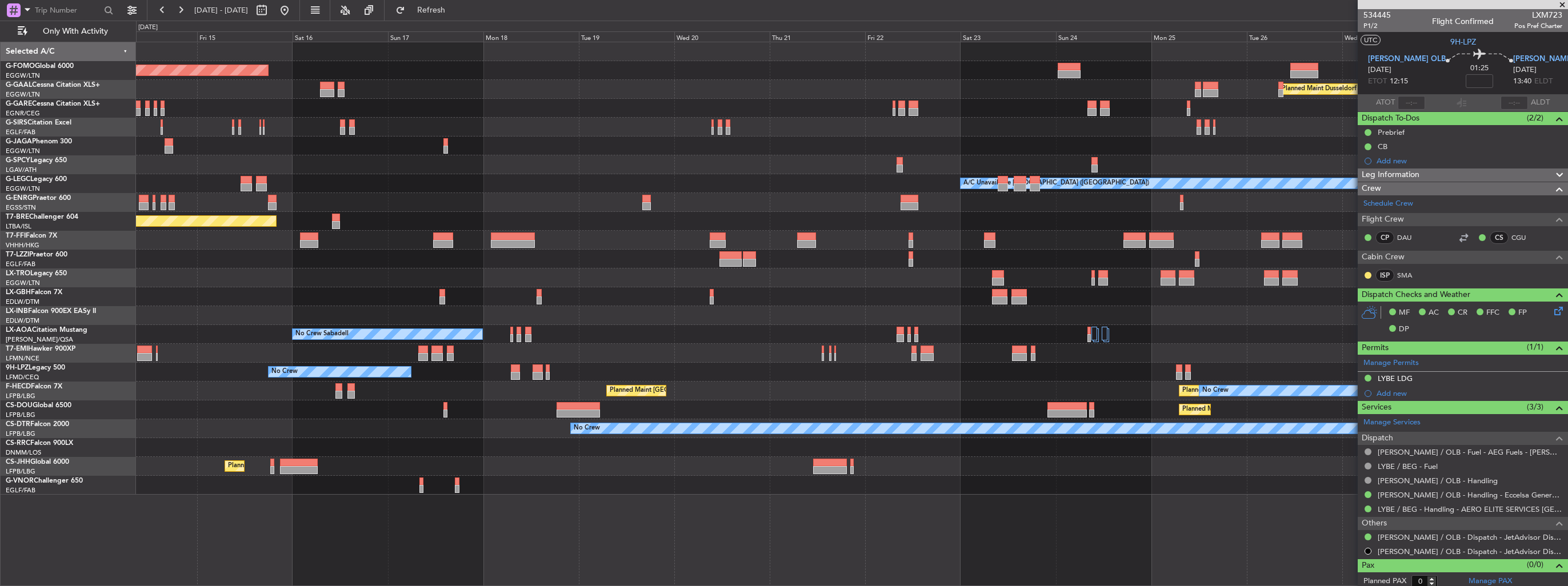
click at [592, 233] on div "Planned Maint Windsor Locks ([PERSON_NAME] Intl) Planned [GEOGRAPHIC_DATA] Unpl…" at bounding box center [851, 269] width 1431 height 452
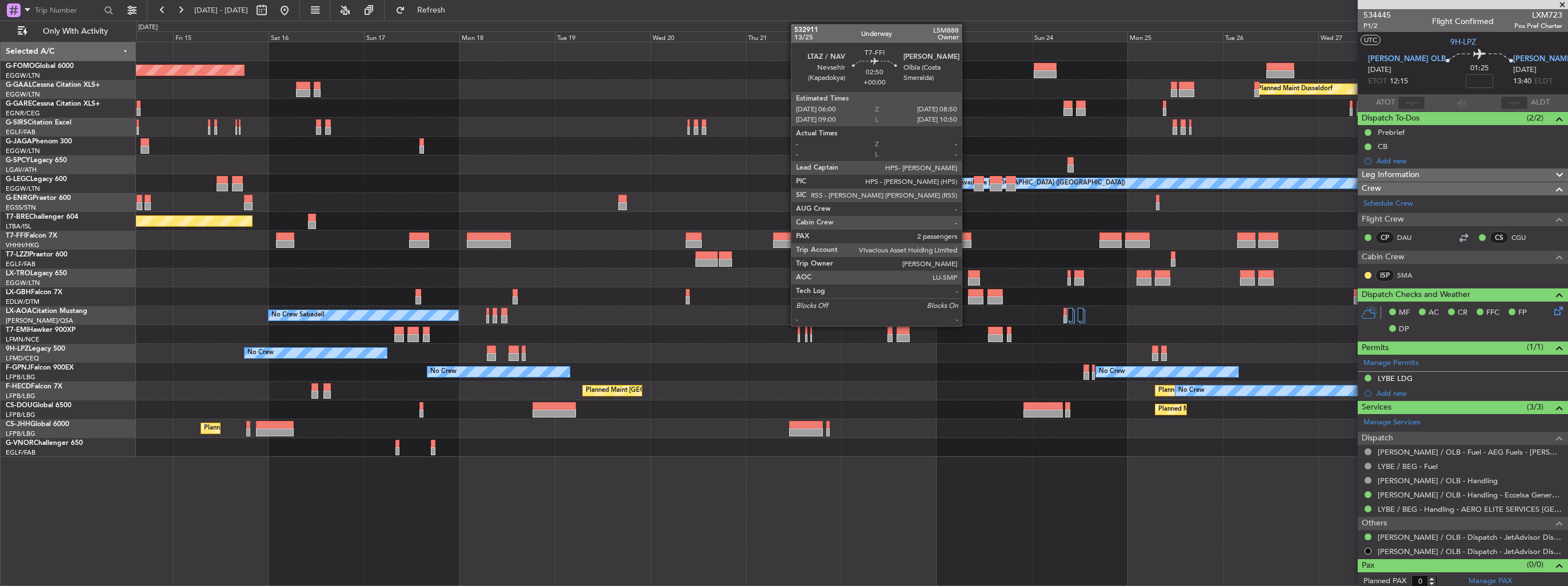
click at [967, 236] on div at bounding box center [965, 236] width 11 height 8
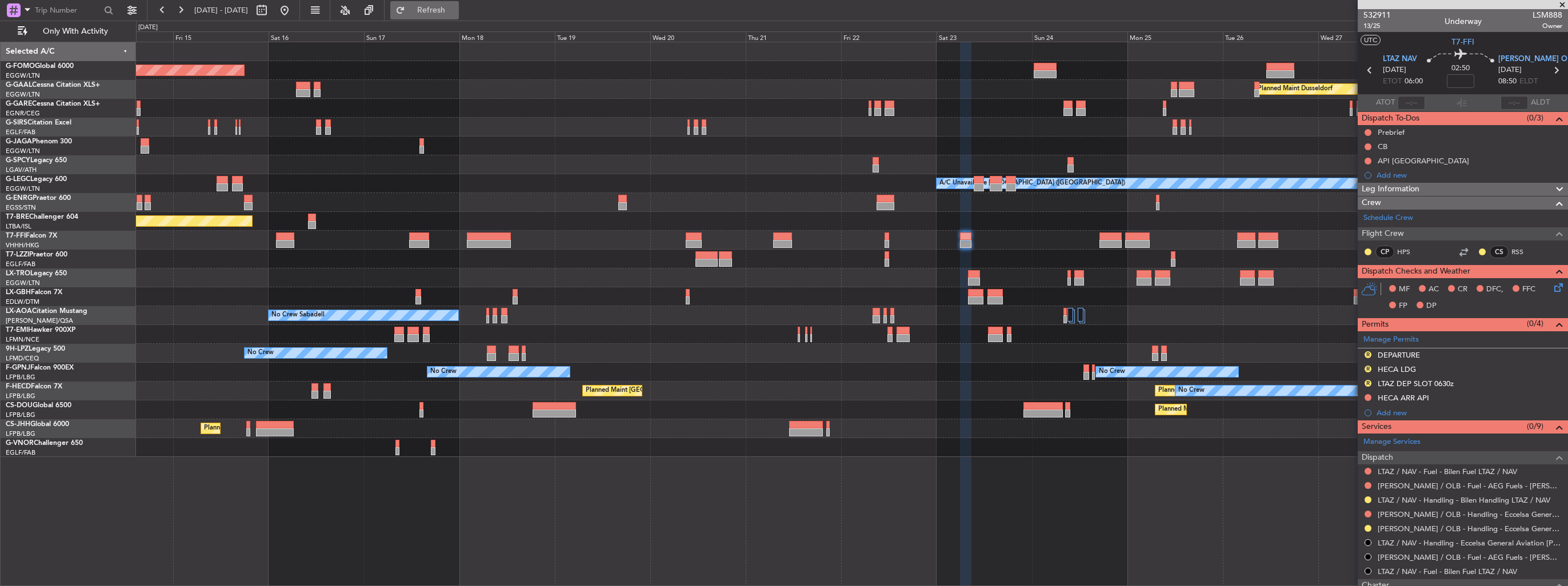
click at [455, 8] on span "Refresh" at bounding box center [431, 10] width 48 height 8
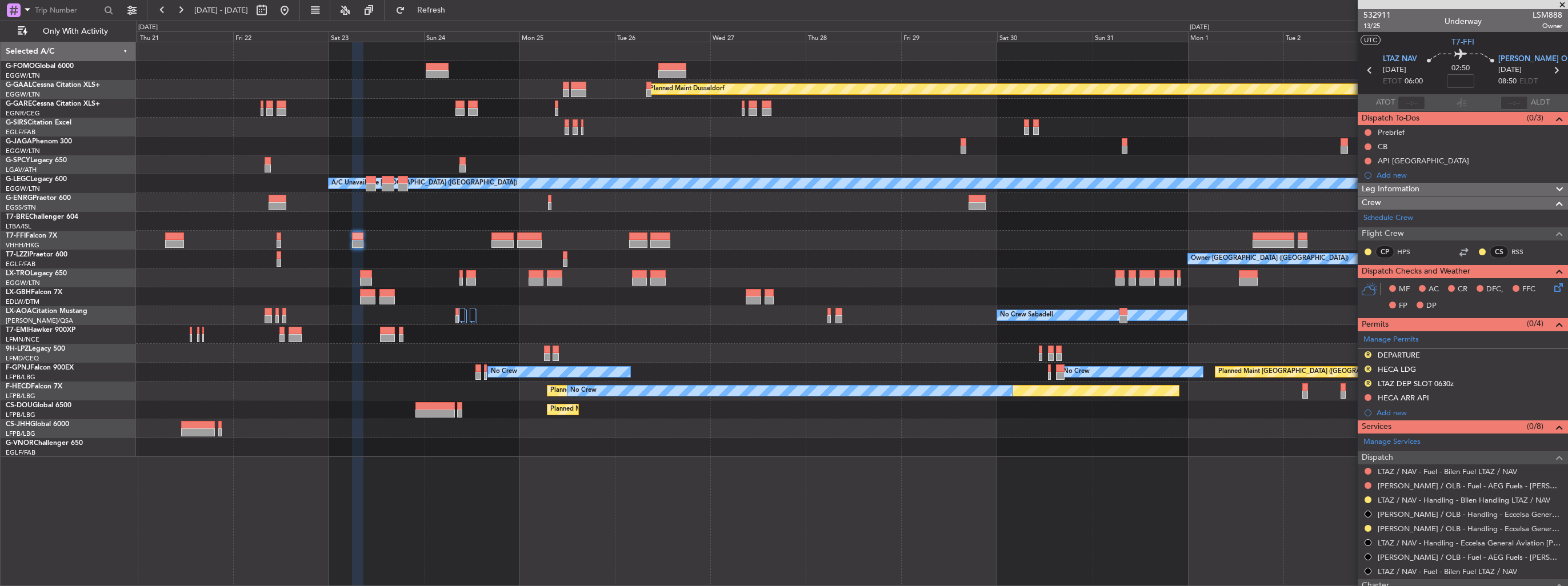
click at [368, 252] on div "Owner [GEOGRAPHIC_DATA] ([GEOGRAPHIC_DATA])" at bounding box center [851, 259] width 1431 height 19
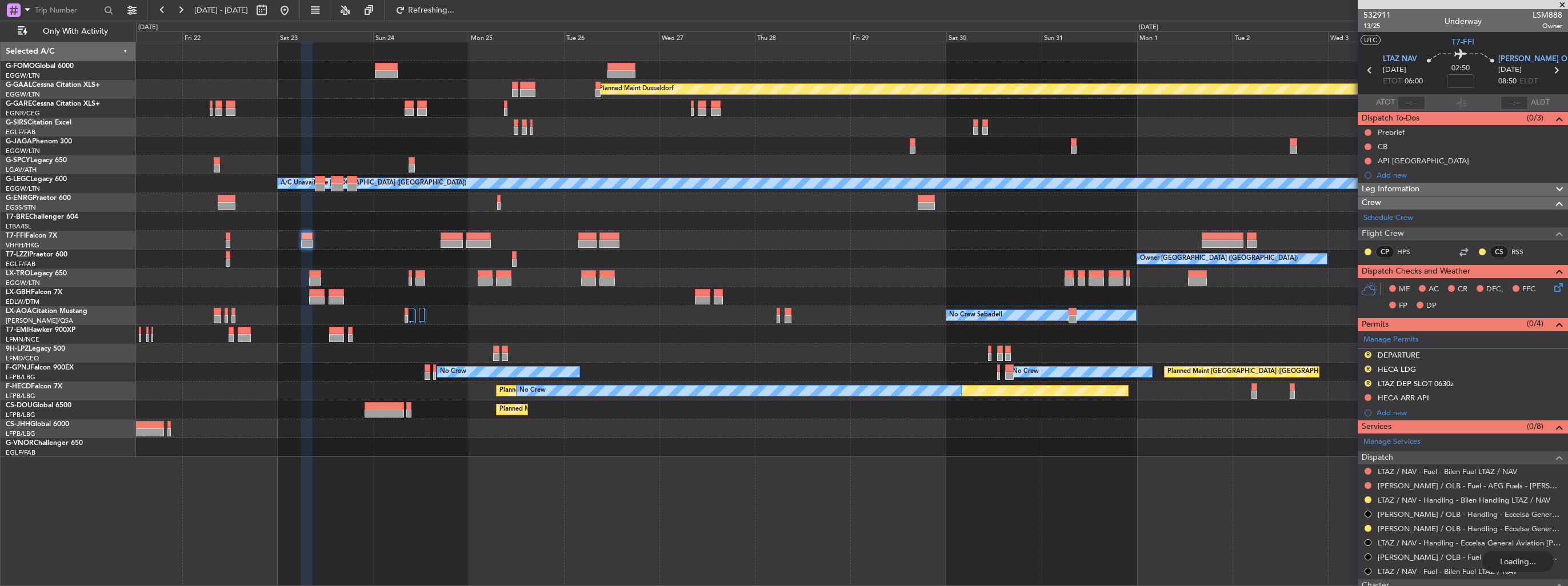
click at [666, 273] on div at bounding box center [851, 278] width 1431 height 19
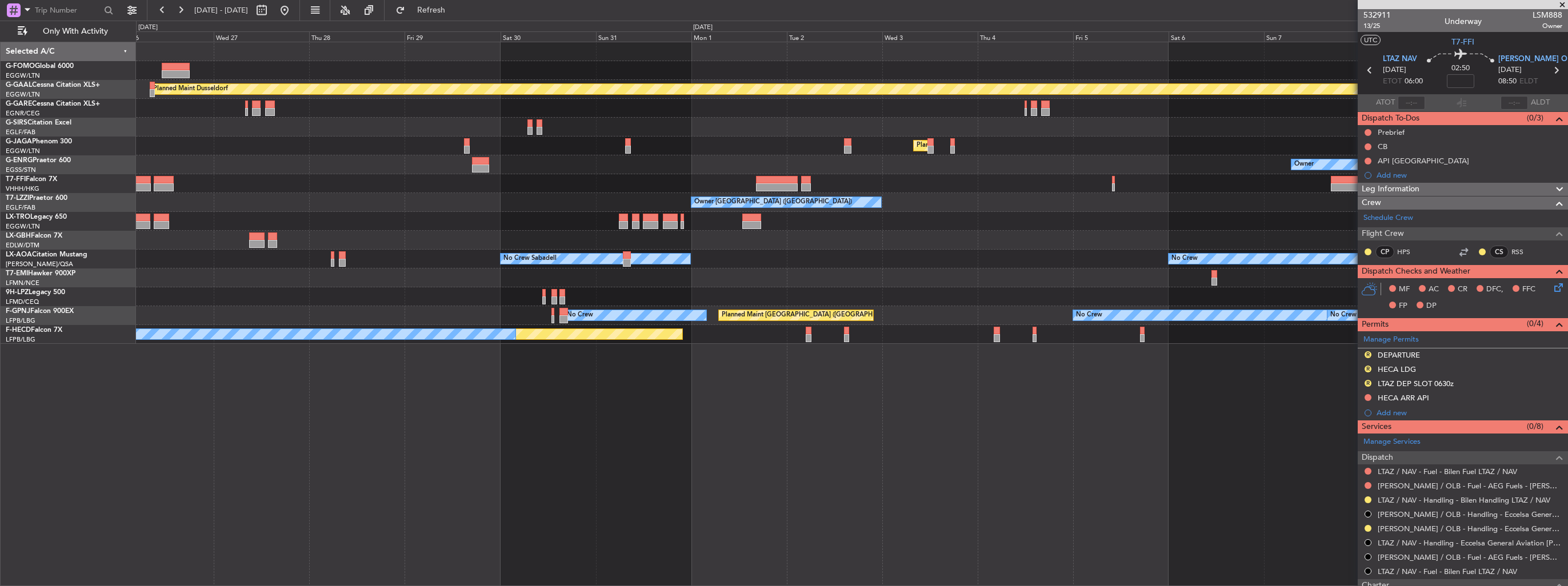
click at [862, 248] on div at bounding box center [851, 240] width 1431 height 19
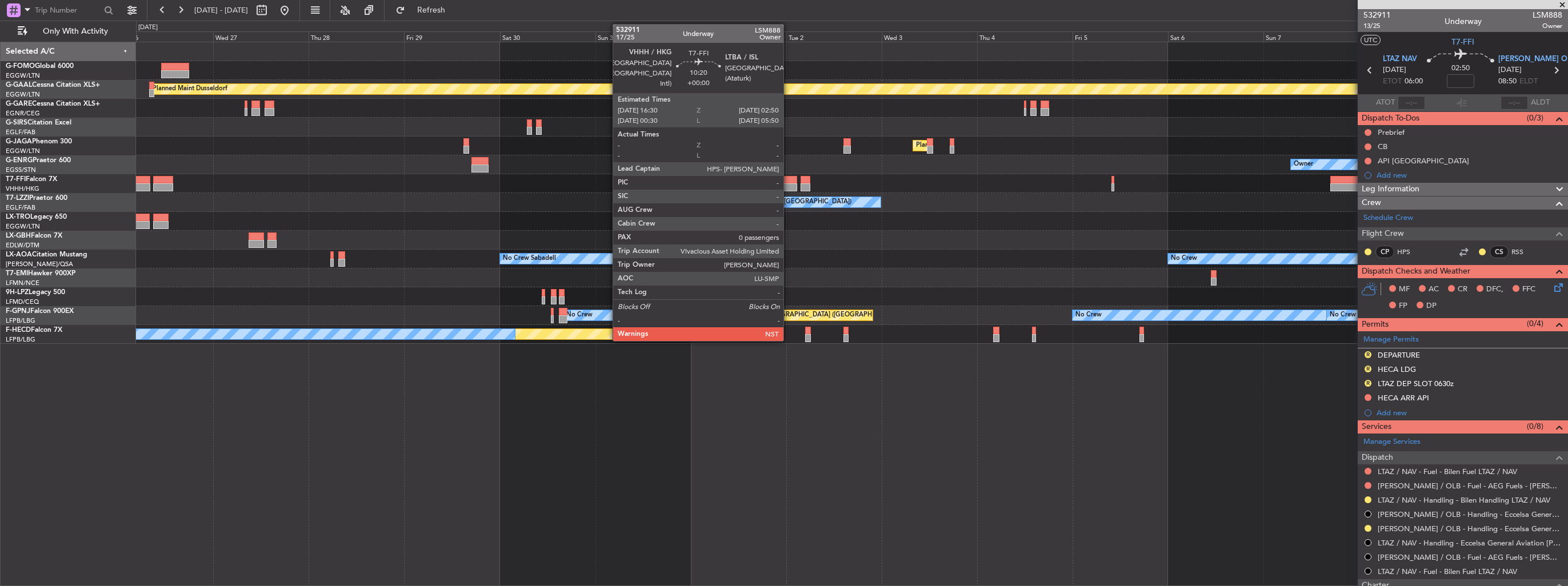
click at [789, 186] on div at bounding box center [775, 188] width 41 height 8
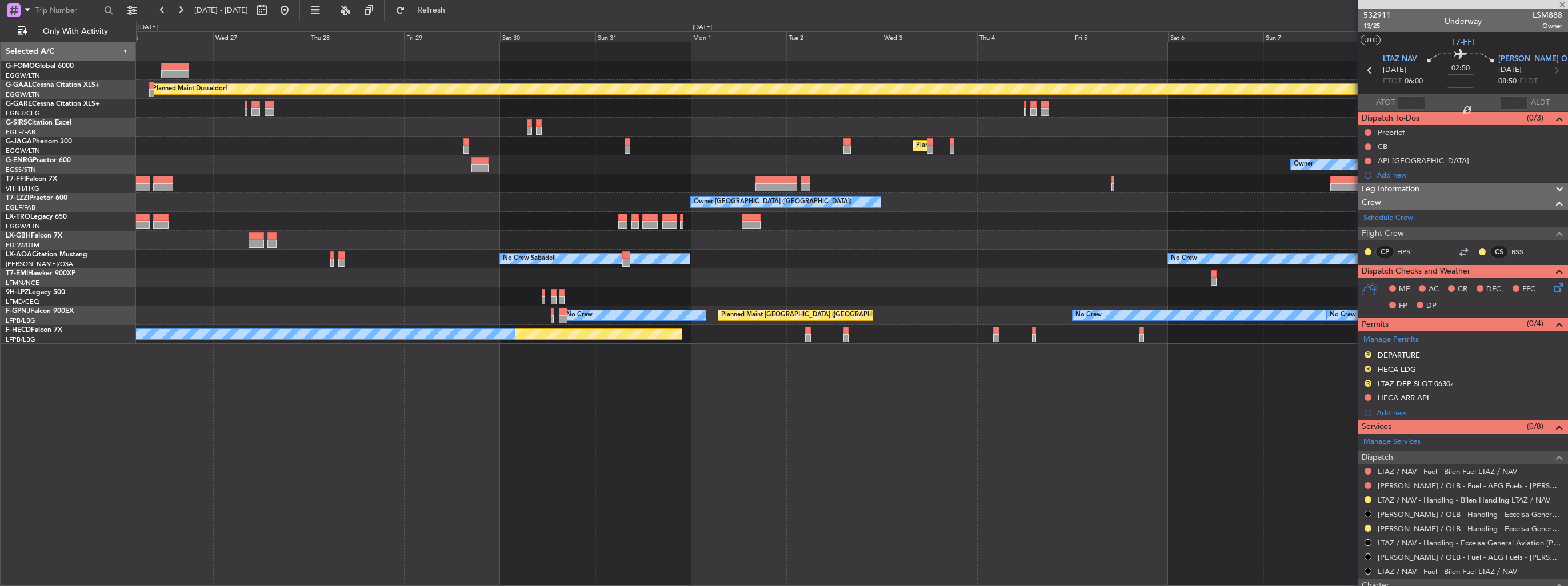
type input "0"
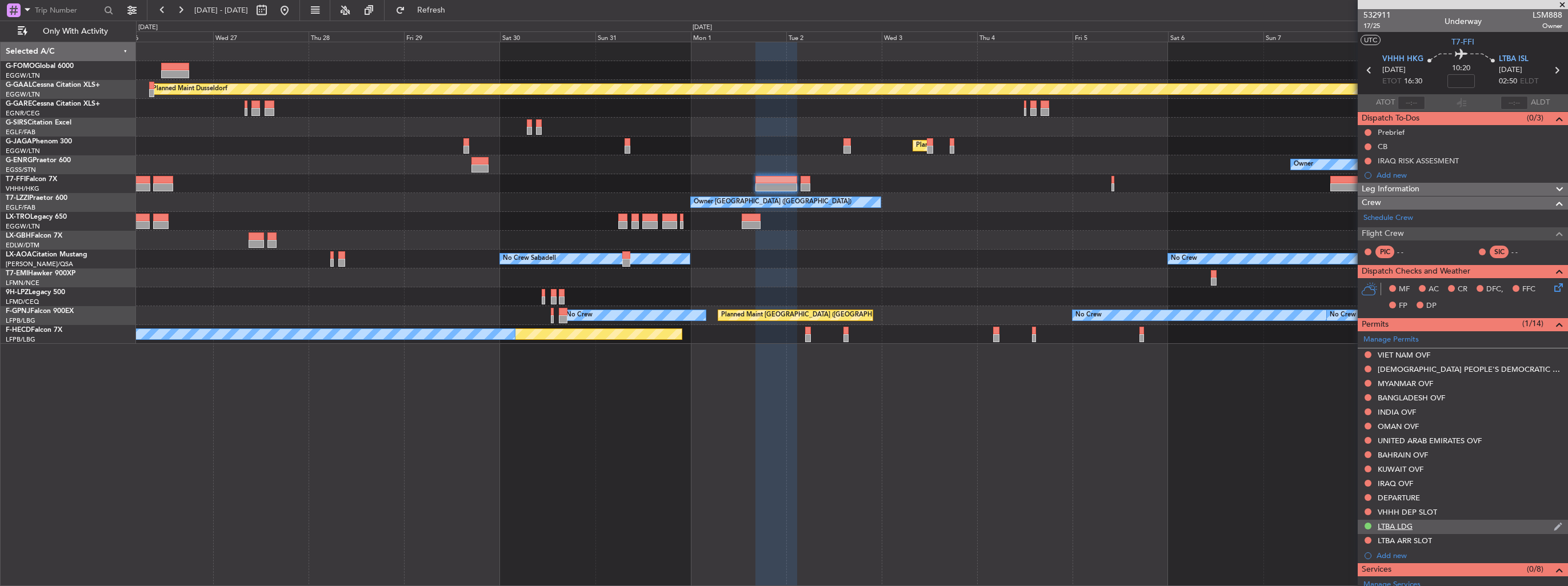
click at [1553, 522] on img at bounding box center [1557, 526] width 9 height 10
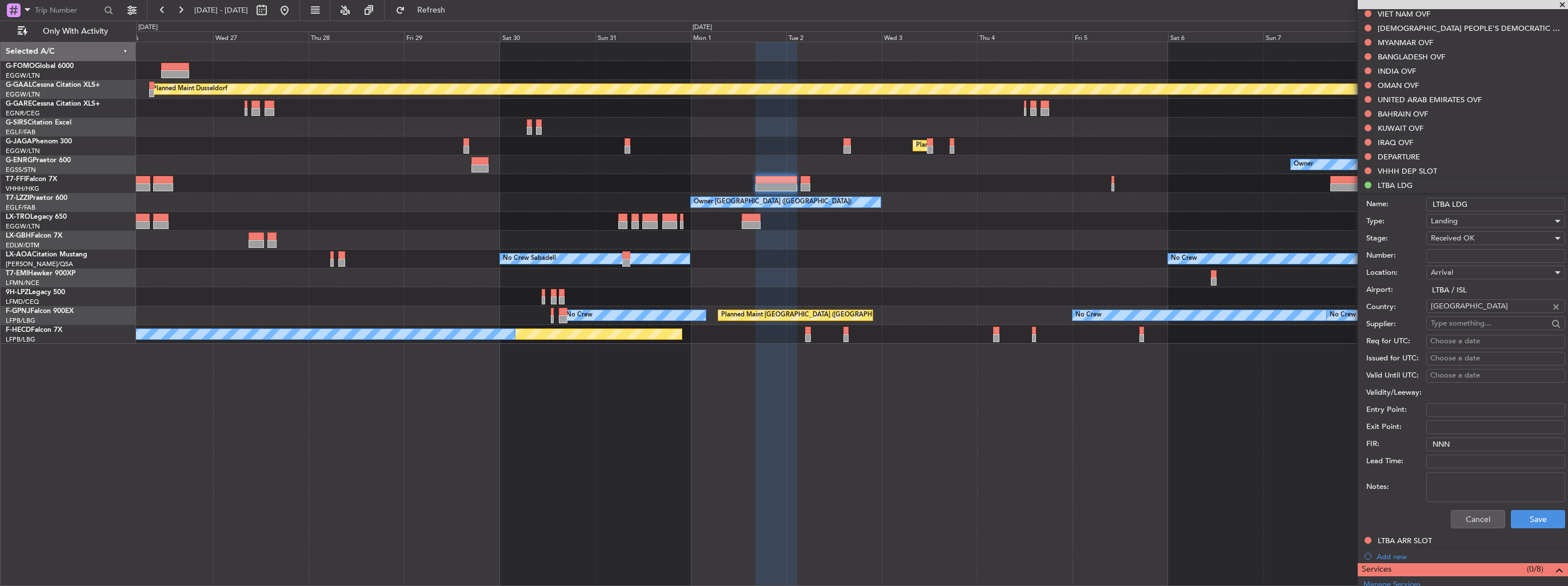
scroll to position [343, 0]
click at [1446, 255] on input "Number:" at bounding box center [1496, 254] width 139 height 14
paste input "BUSINESS FLT"
type input "BUSINESS FLT"
click at [1536, 525] on button "Save" at bounding box center [1538, 517] width 54 height 18
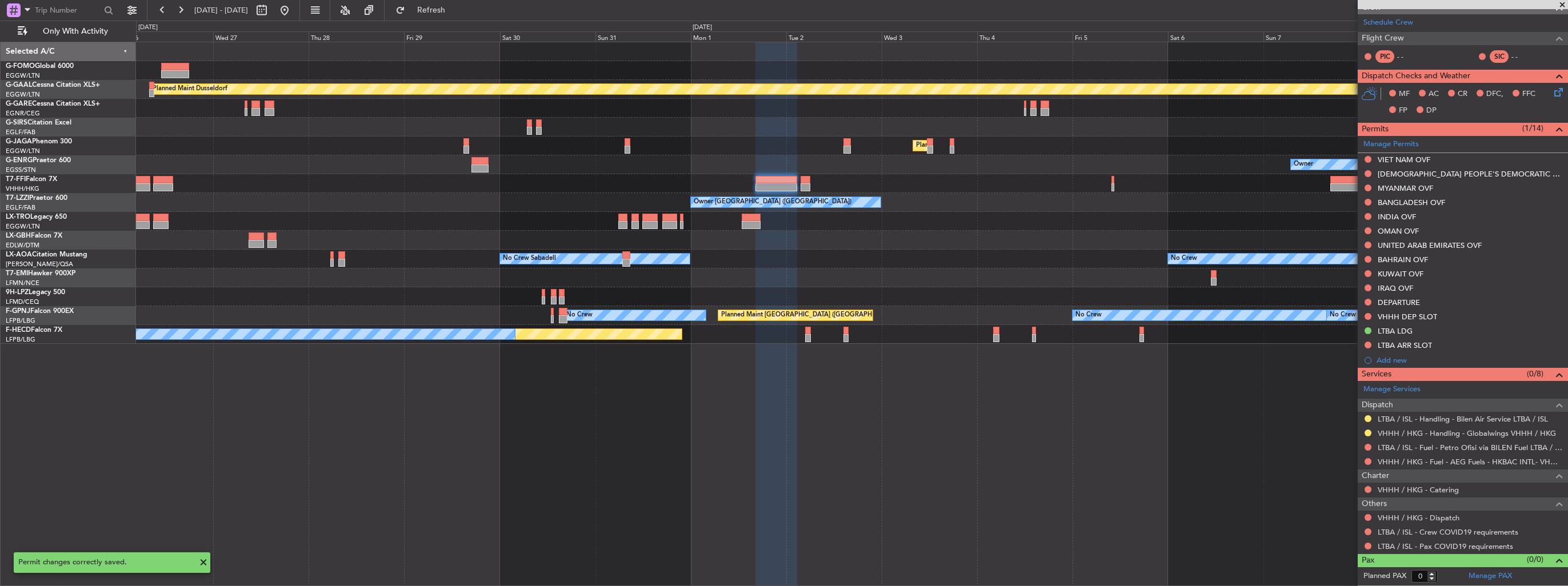
scroll to position [192, 0]
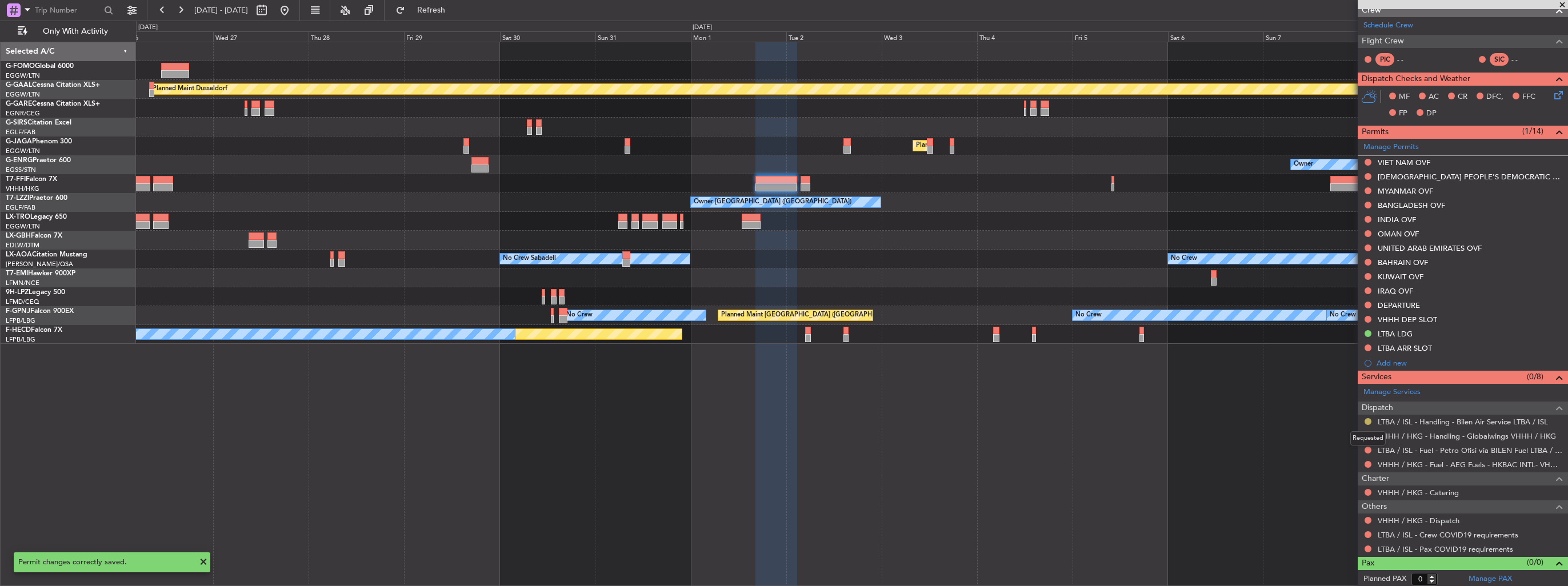
click at [1367, 419] on button at bounding box center [1367, 421] width 7 height 7
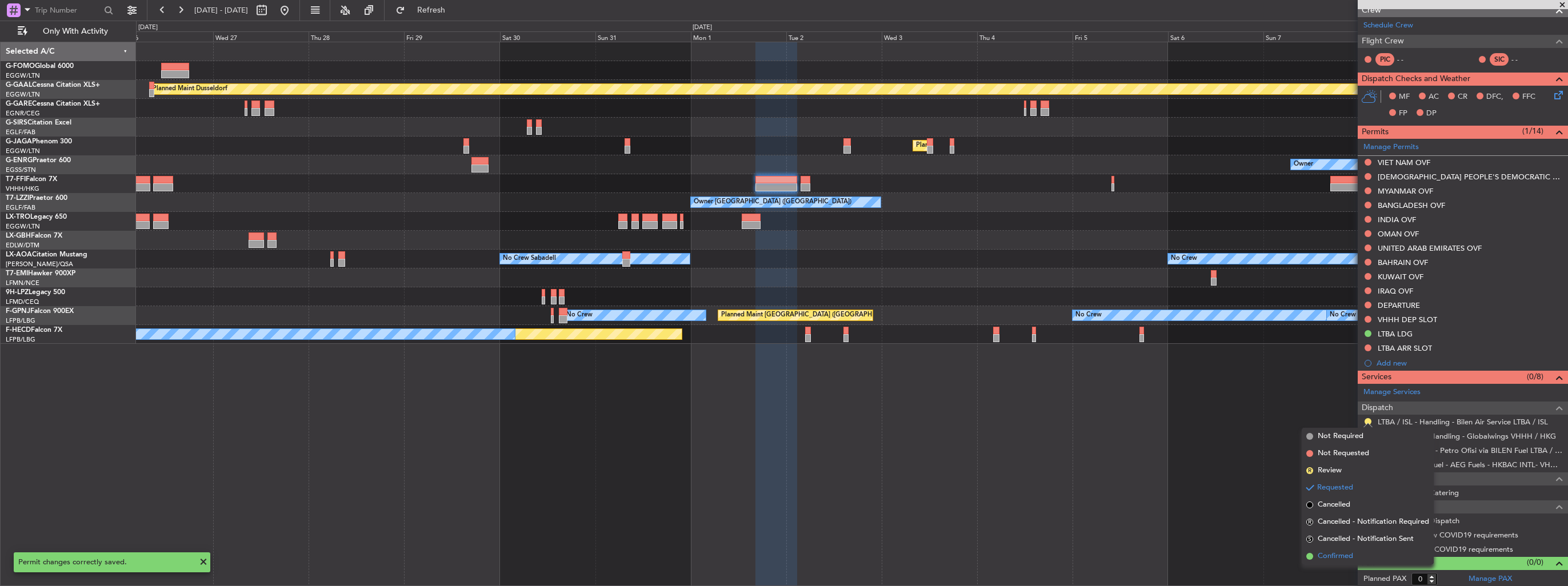
click at [1337, 556] on span "Confirmed" at bounding box center [1335, 556] width 35 height 11
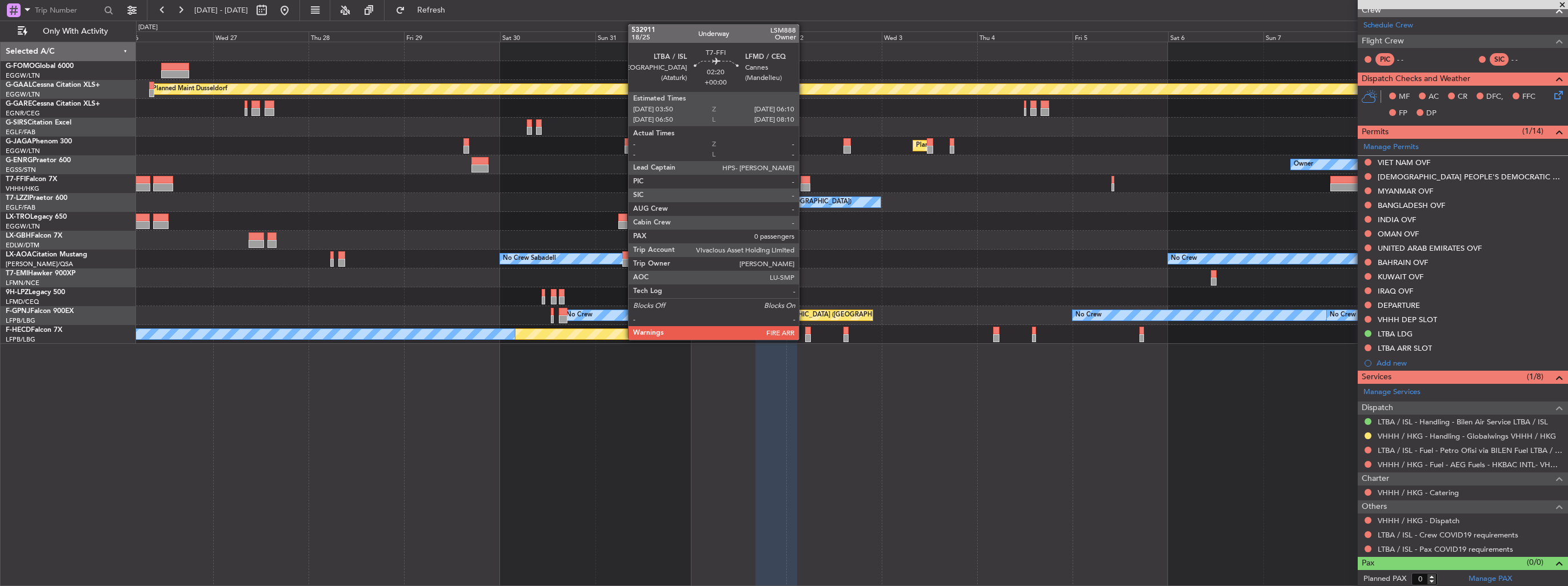
click at [804, 186] on div at bounding box center [805, 188] width 9 height 8
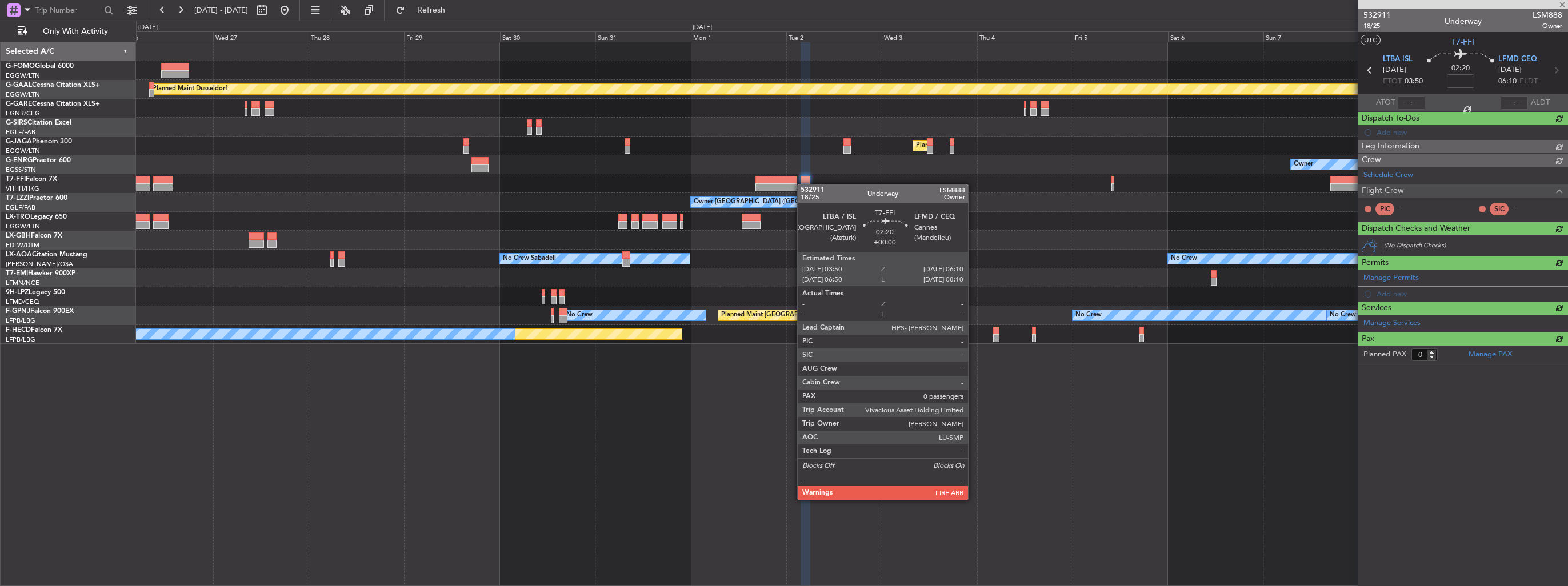
scroll to position [0, 0]
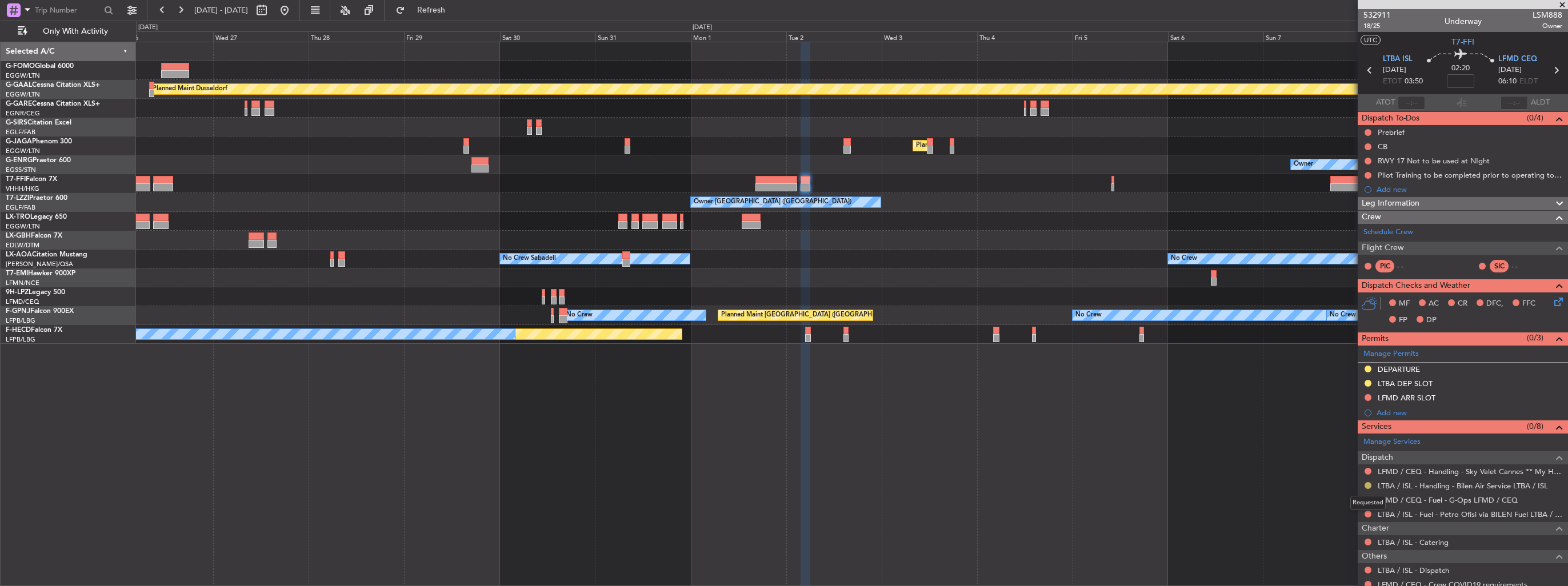
click at [1368, 484] on button at bounding box center [1367, 485] width 7 height 7
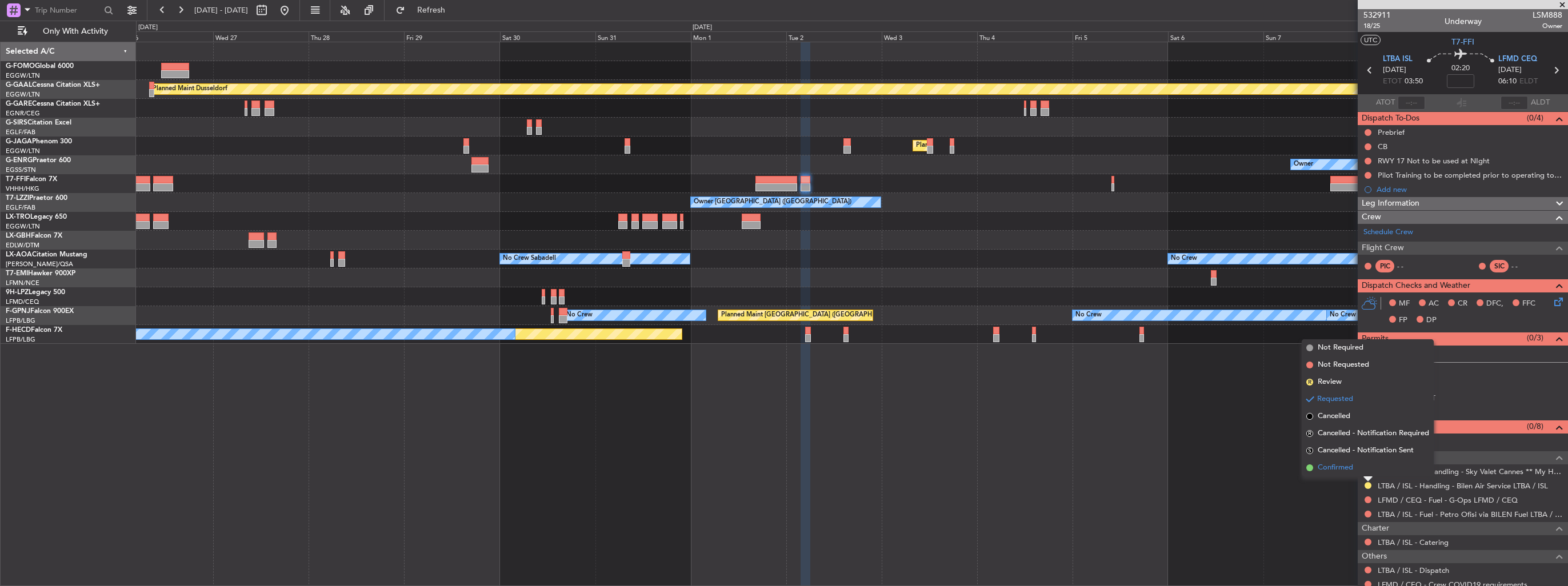
click at [1343, 467] on span "Confirmed" at bounding box center [1335, 467] width 35 height 11
